Goal: Information Seeking & Learning: Learn about a topic

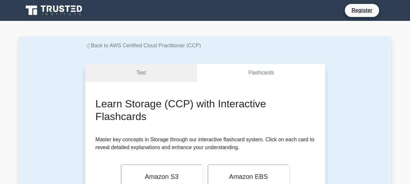
drag, startPoint x: 279, startPoint y: 108, endPoint x: 284, endPoint y: 97, distance: 12.0
click at [279, 108] on h2 "Learn Storage (CCP) with Interactive Flashcards" at bounding box center [204, 109] width 219 height 25
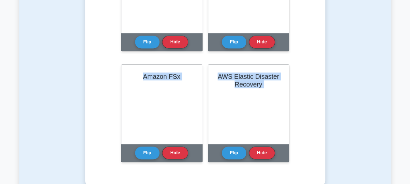
scroll to position [761, 0]
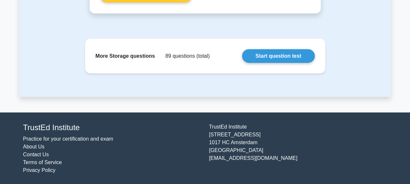
drag, startPoint x: 92, startPoint y: 100, endPoint x: 217, endPoint y: 11, distance: 153.6
copy div "Learn Storage (CCP) with Interactive Flashcards Master key concepts in Storage …"
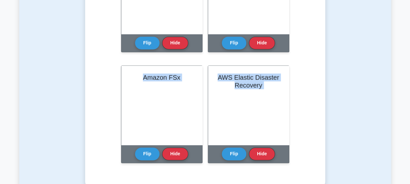
scroll to position [430, 0]
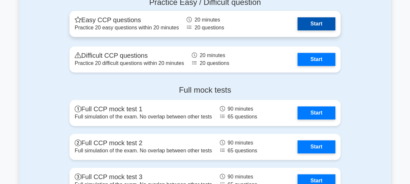
click at [320, 22] on link "Start" at bounding box center [316, 23] width 38 height 13
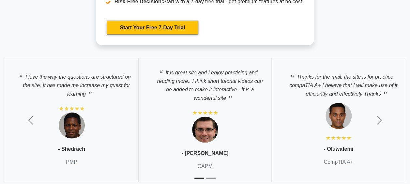
scroll to position [1833, 0]
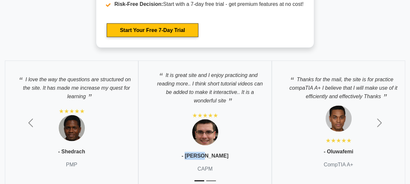
drag, startPoint x: 215, startPoint y: 154, endPoint x: 198, endPoint y: 156, distance: 16.7
click at [198, 156] on p "- [PERSON_NAME]" at bounding box center [204, 156] width 47 height 8
copy p "[PERSON_NAME]"
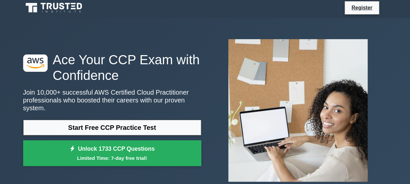
scroll to position [0, 0]
